Goal: Find specific page/section: Find specific page/section

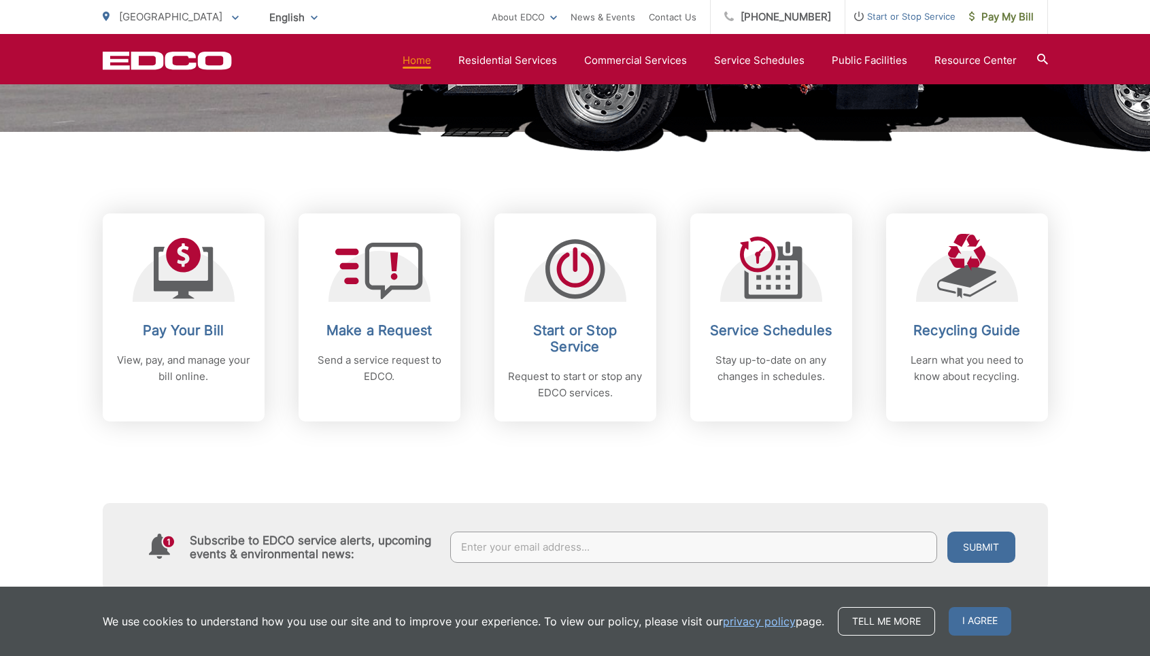
scroll to position [579, 0]
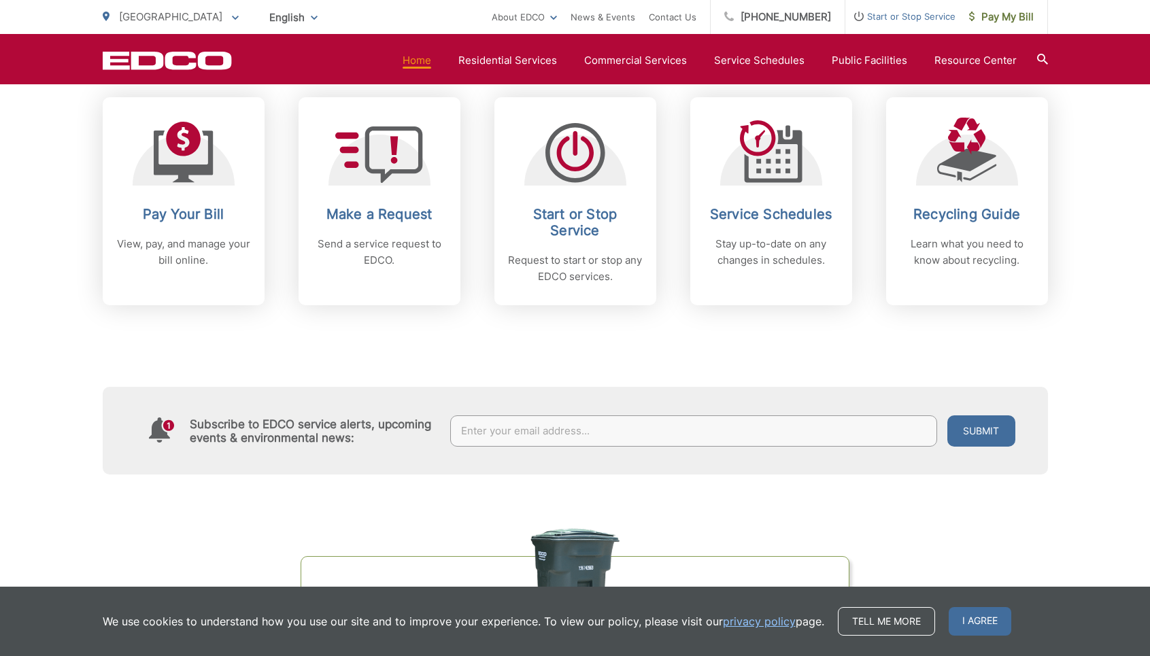
click at [574, 428] on input "text" at bounding box center [693, 430] width 487 height 31
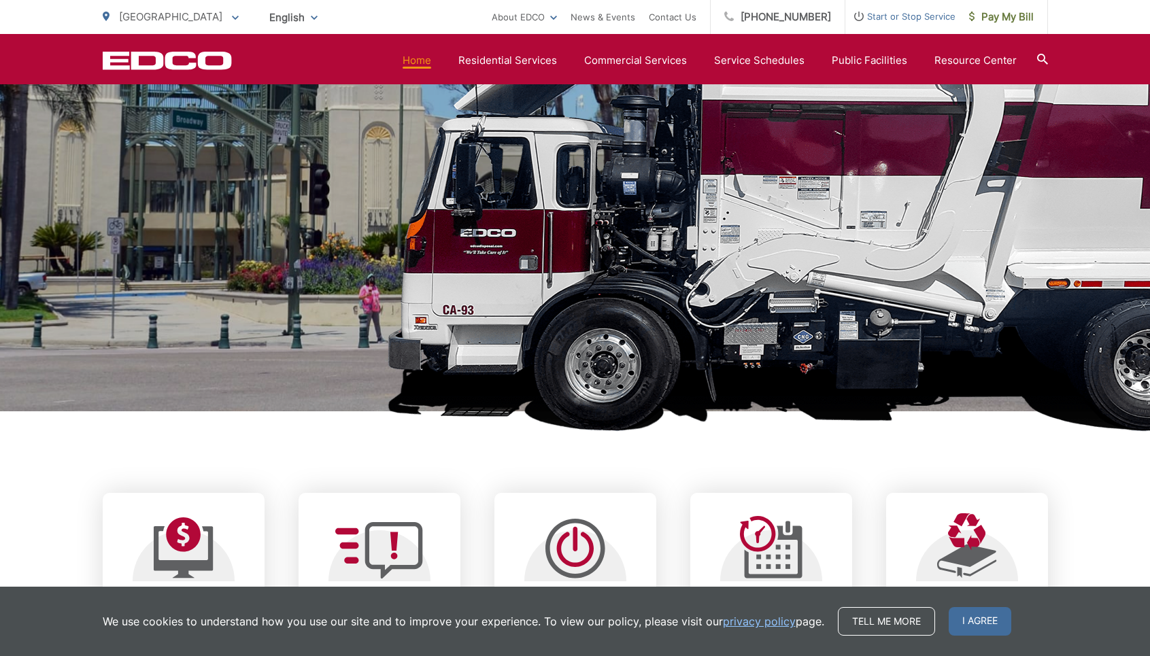
scroll to position [0, 0]
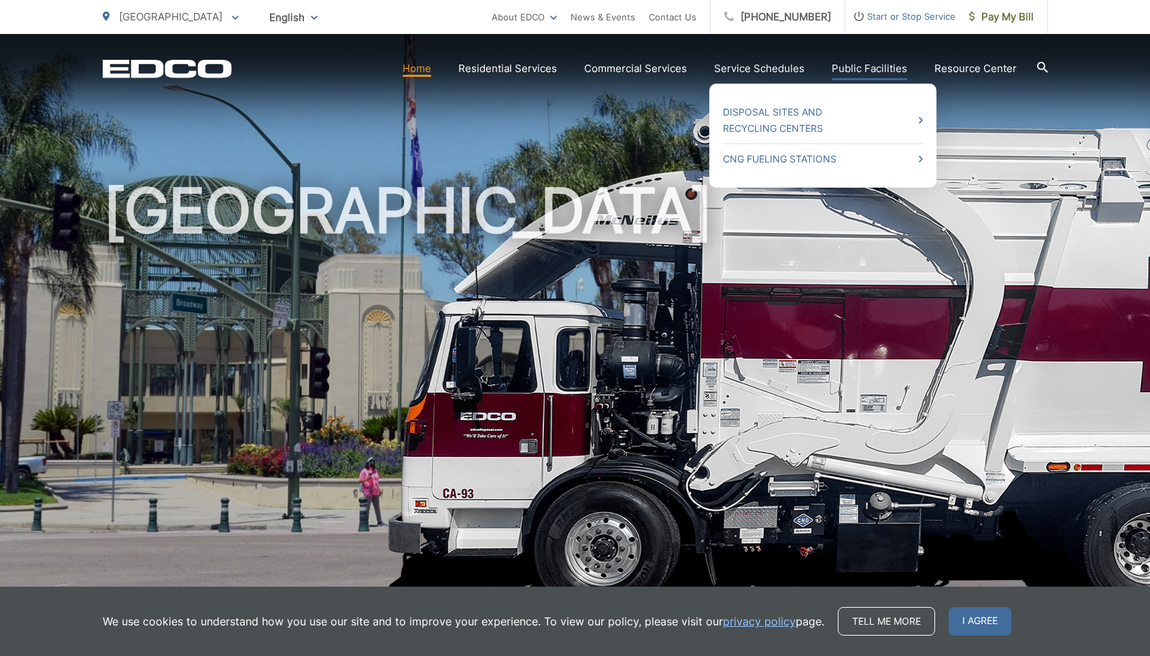
click at [885, 72] on link "Public Facilities" at bounding box center [869, 69] width 75 height 16
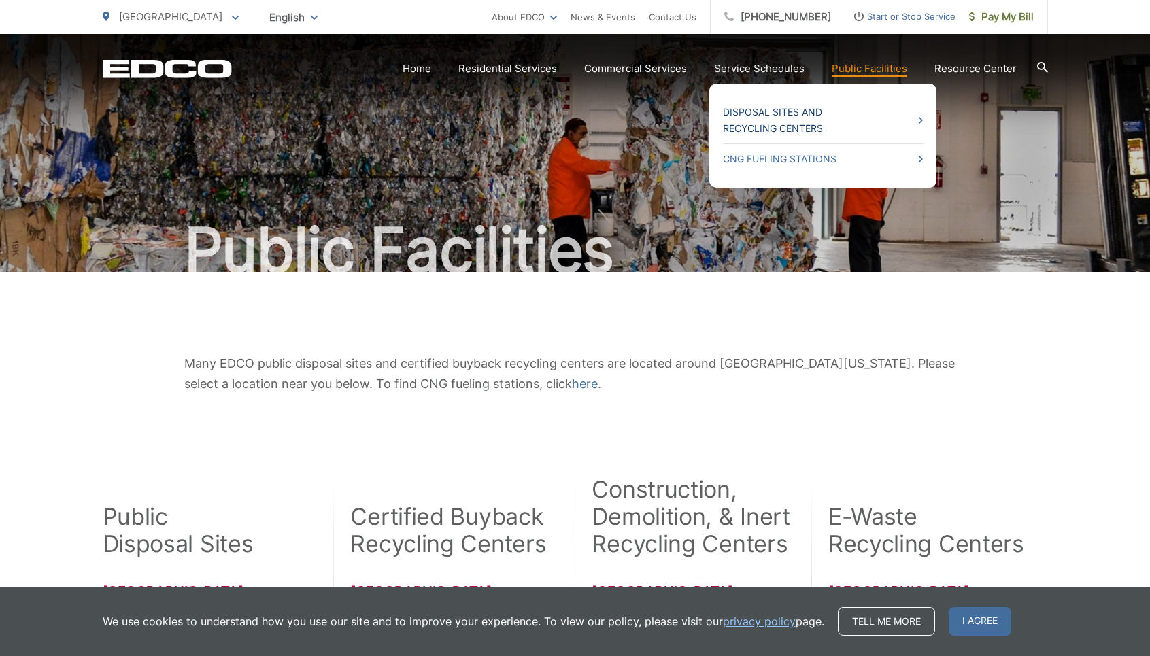
click at [806, 115] on link "Disposal Sites and Recycling Centers" at bounding box center [823, 120] width 200 height 33
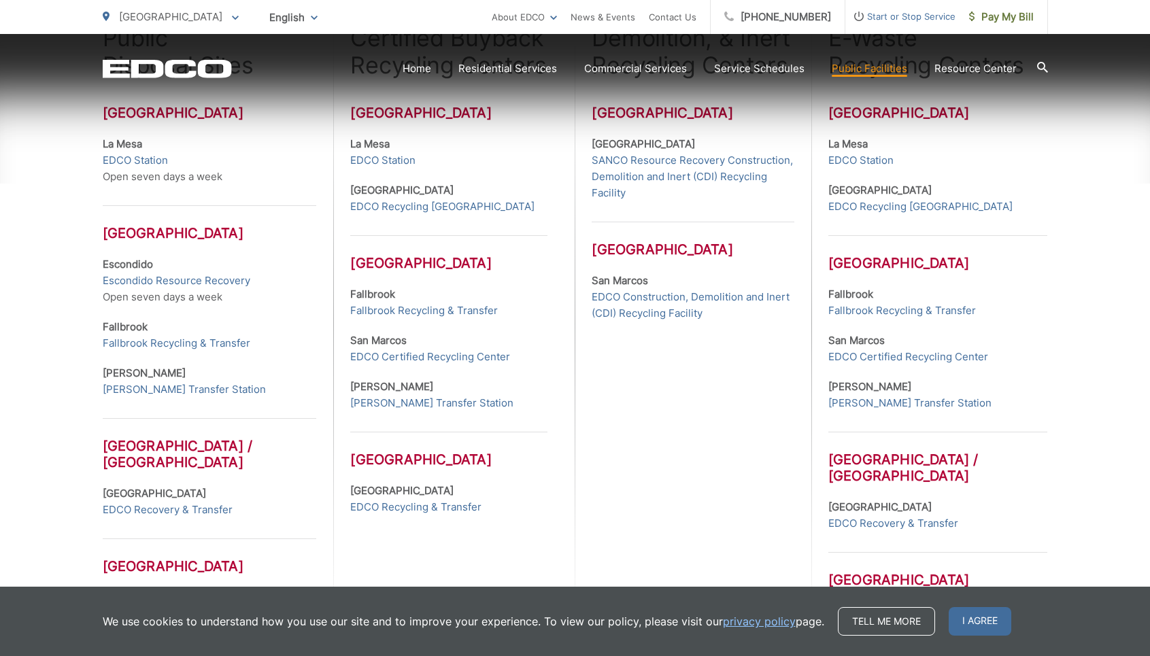
scroll to position [528, 0]
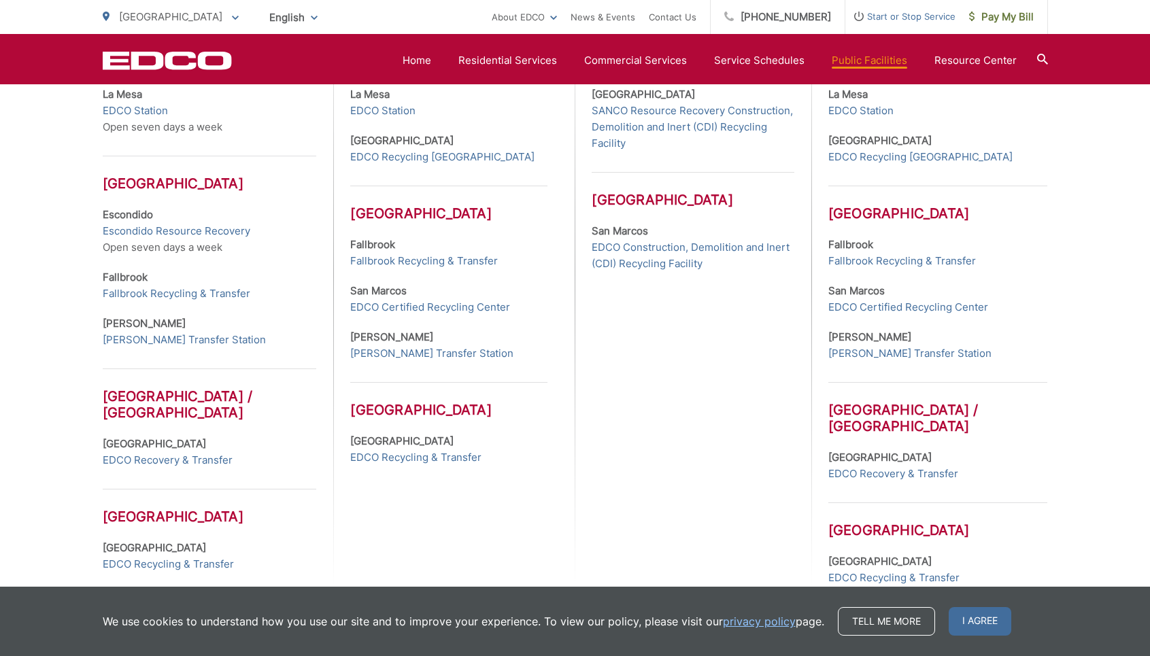
click at [653, 328] on div "Construction, Demolition, & Inert Recycling Centers San Diego County Lemon Grov…" at bounding box center [693, 267] width 236 height 638
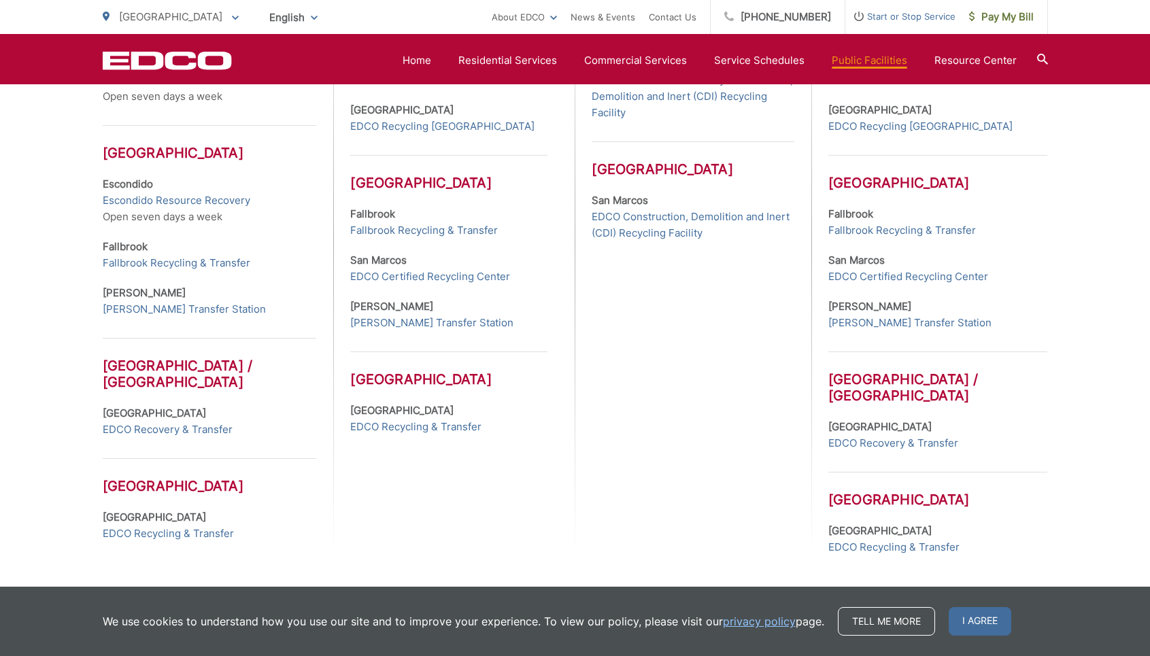
scroll to position [601, 0]
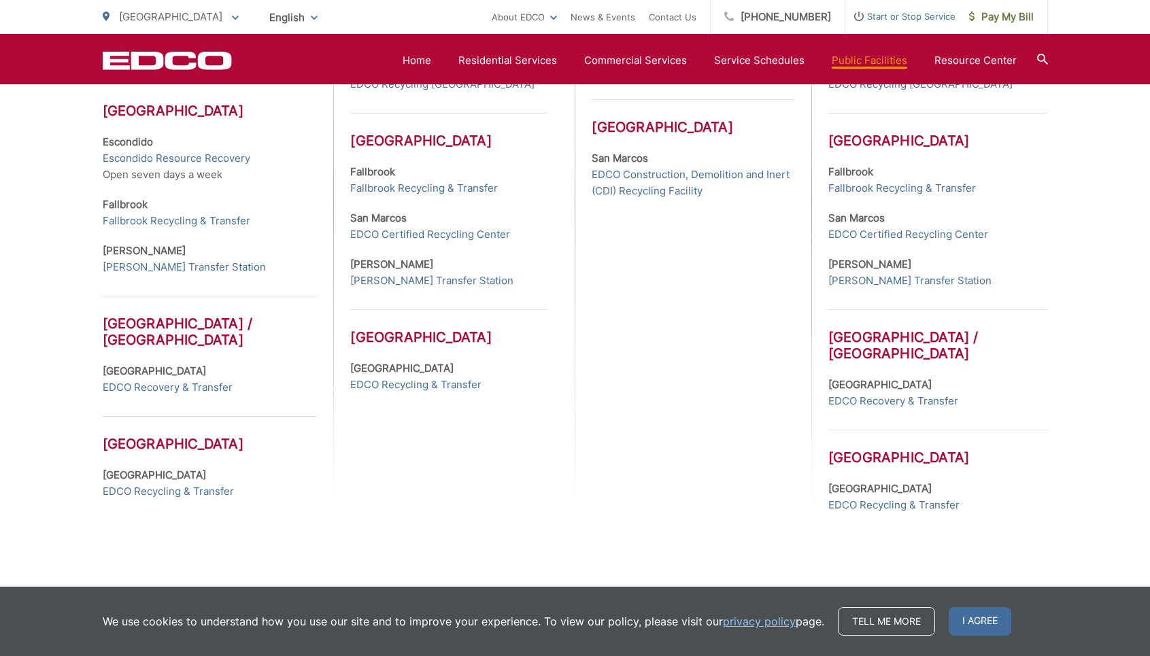
click at [653, 328] on div "Construction, Demolition, & Inert Recycling Centers San Diego County Lemon Grov…" at bounding box center [693, 194] width 236 height 638
click at [777, 348] on div "Construction, Demolition, & Inert Recycling Centers San Diego County Lemon Grov…" at bounding box center [693, 194] width 236 height 638
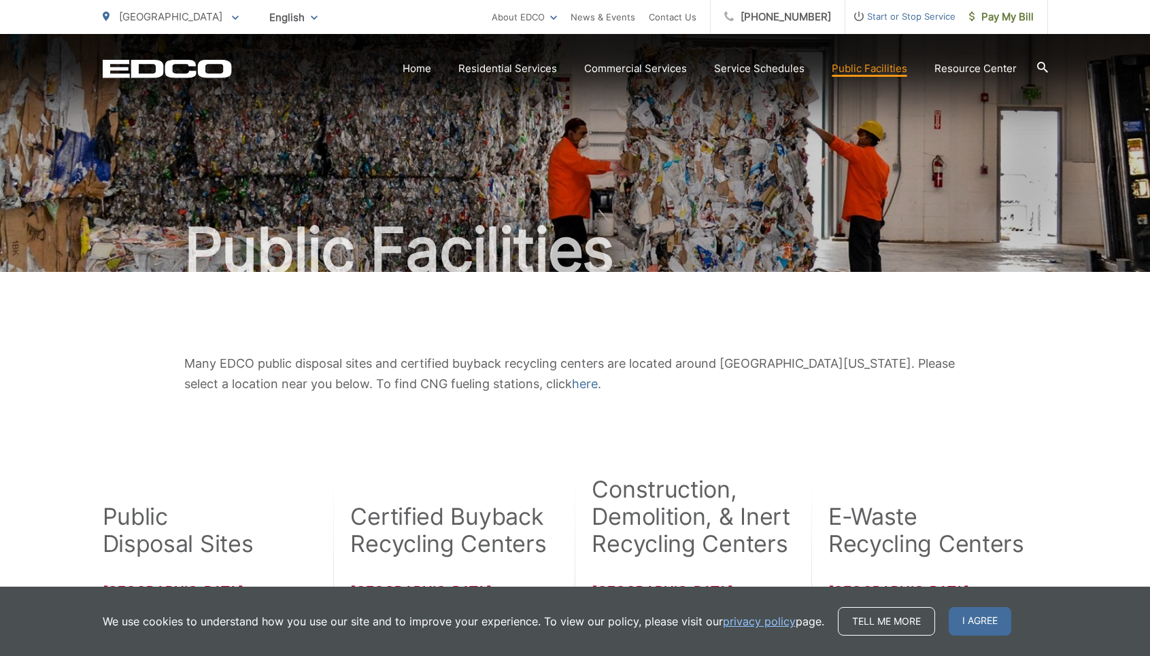
click at [1037, 62] on icon at bounding box center [1042, 67] width 11 height 11
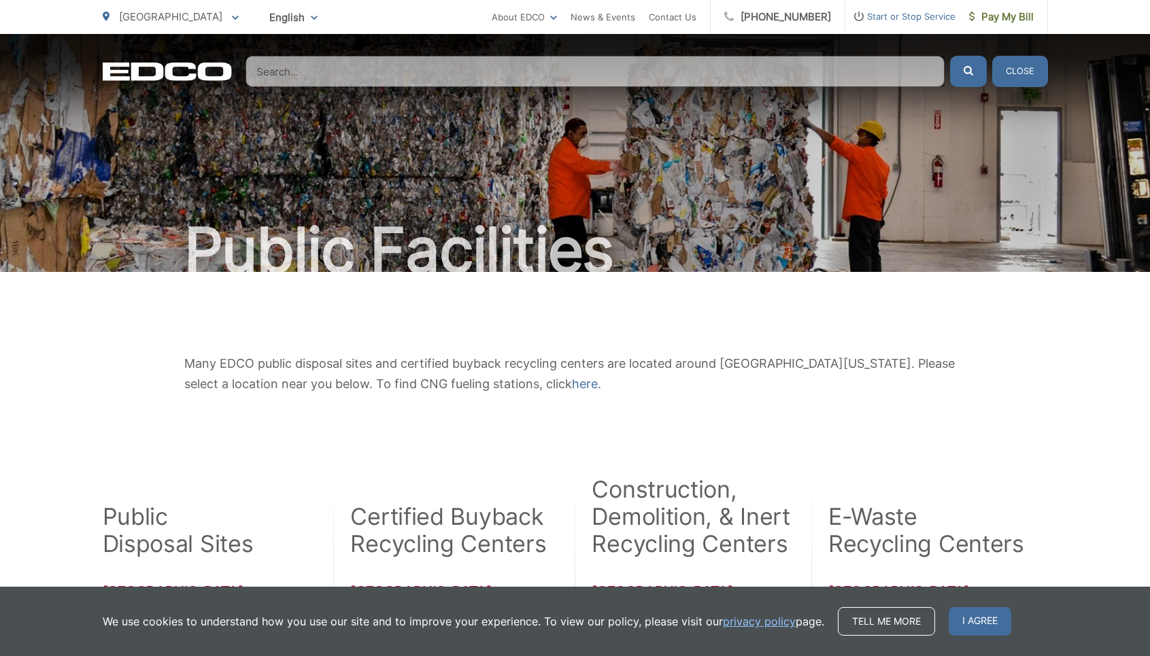
click at [874, 79] on input "Search" at bounding box center [594, 71] width 699 height 31
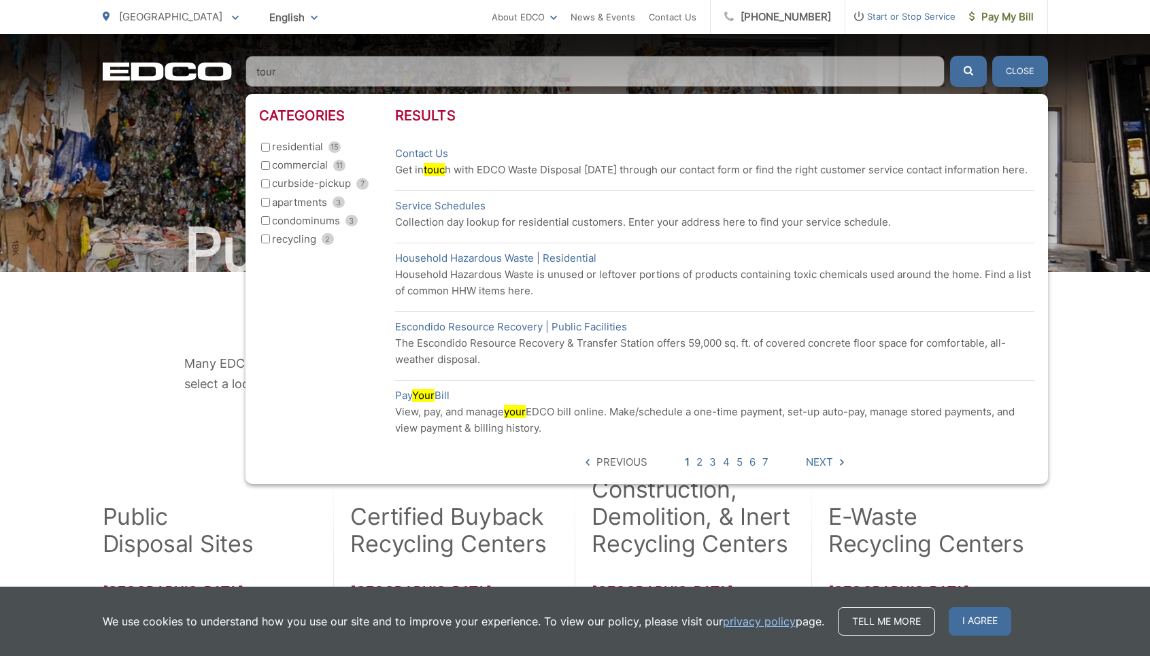
type input "tour"
click at [950, 56] on button "submit" at bounding box center [968, 71] width 37 height 31
click at [903, 238] on ol "Contact Us Get in touc h with EDCO Waste Disposal today through our contact for…" at bounding box center [714, 291] width 639 height 305
click at [1013, 73] on button "Close" at bounding box center [1020, 71] width 56 height 31
